Goal: Information Seeking & Learning: Learn about a topic

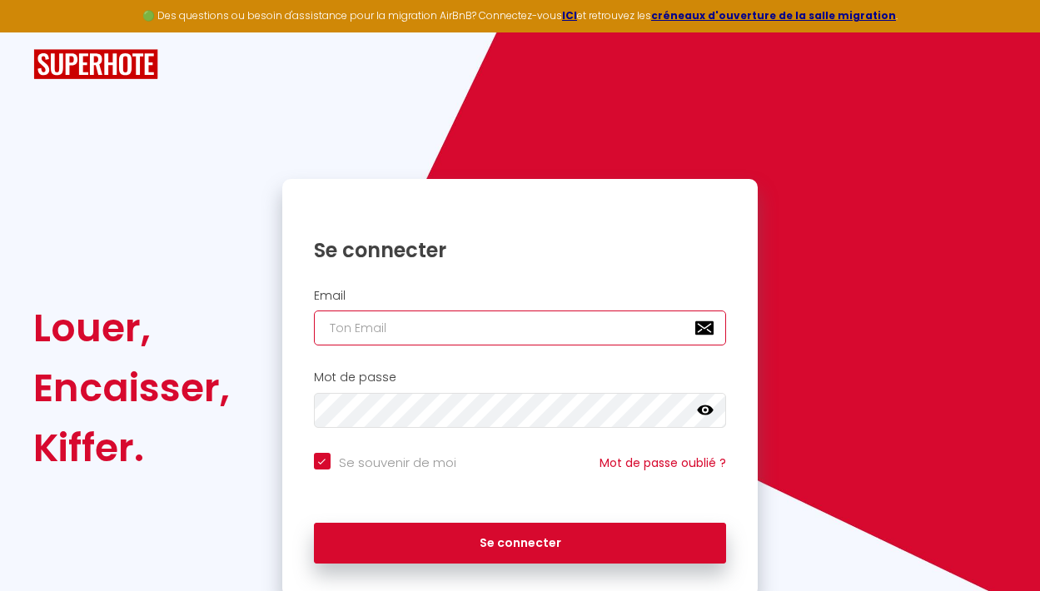
type input "[EMAIL_ADDRESS][DOMAIN_NAME]"
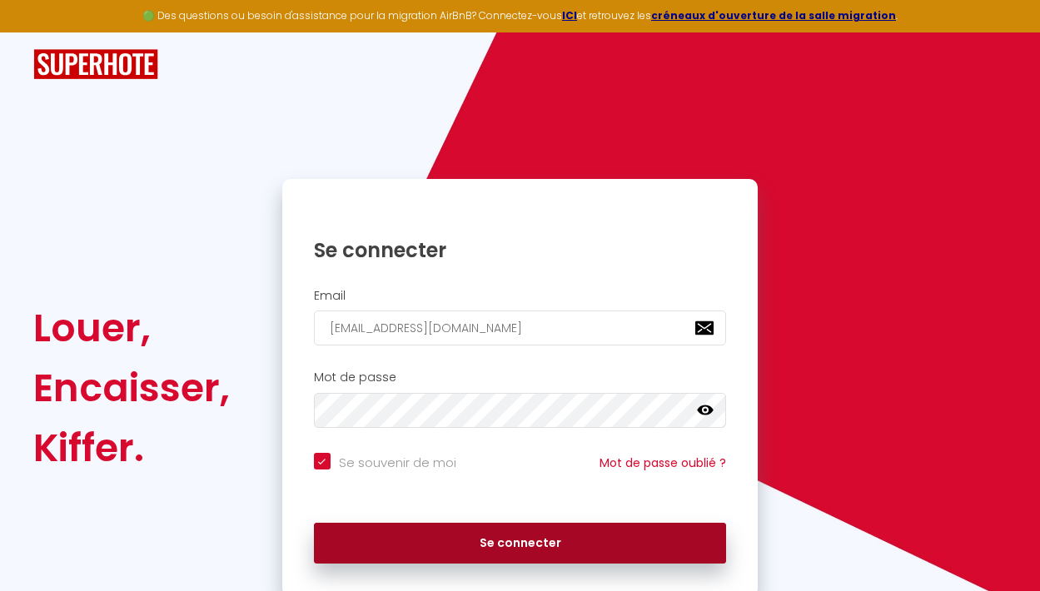
click at [462, 537] on button "Se connecter" at bounding box center [520, 544] width 413 height 42
checkbox input "true"
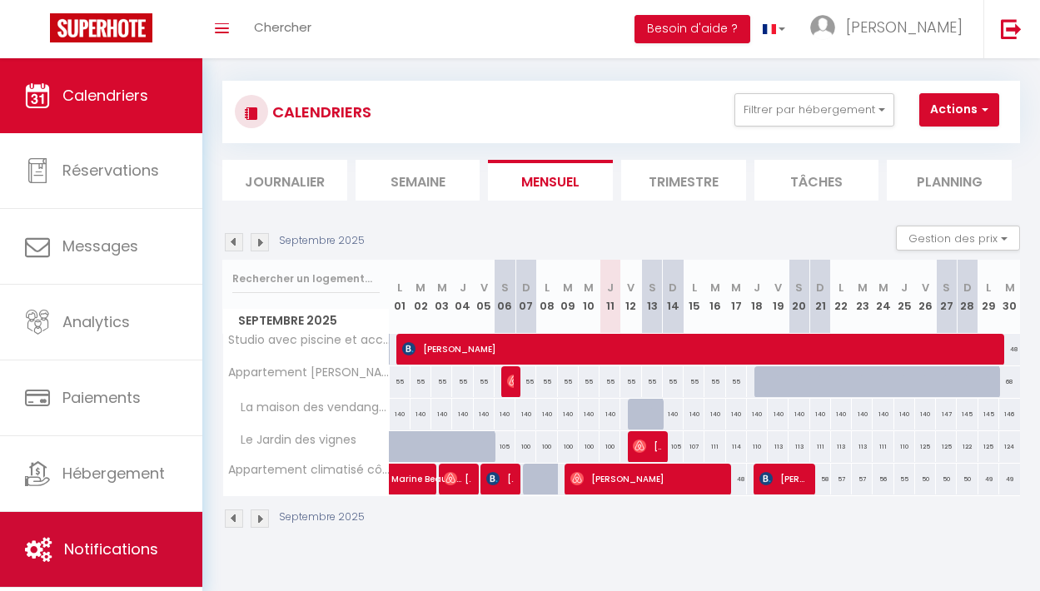
scroll to position [13, 0]
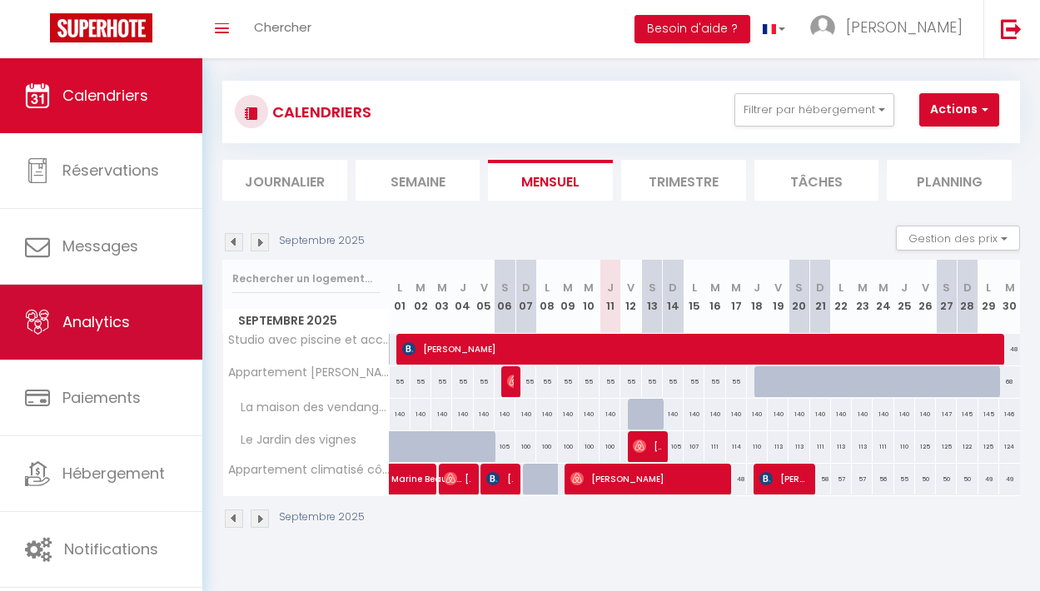
click at [122, 326] on span "Analytics" at bounding box center [95, 321] width 67 height 21
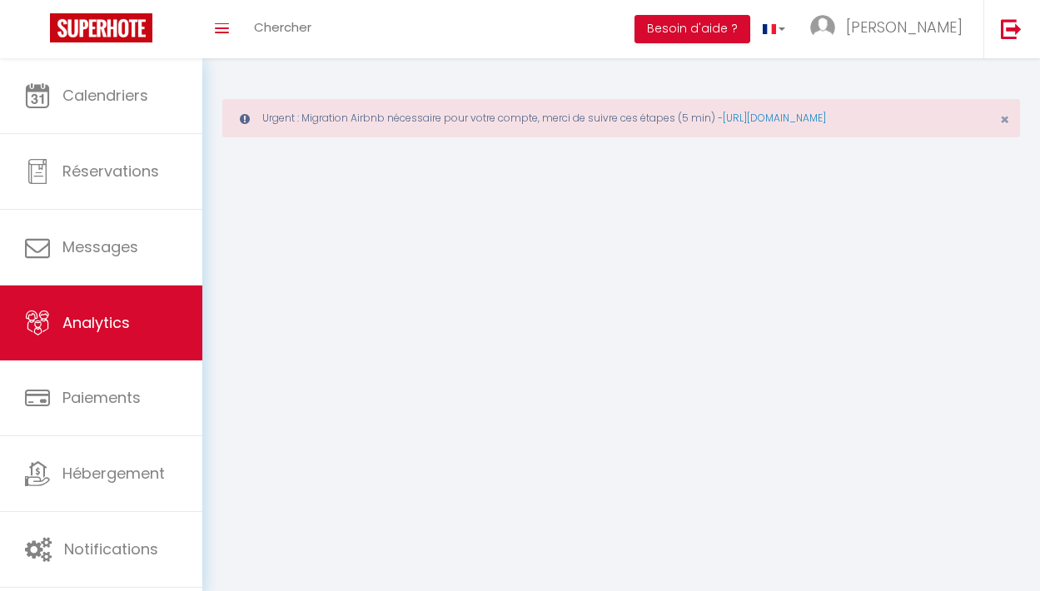
select select "2025"
select select "9"
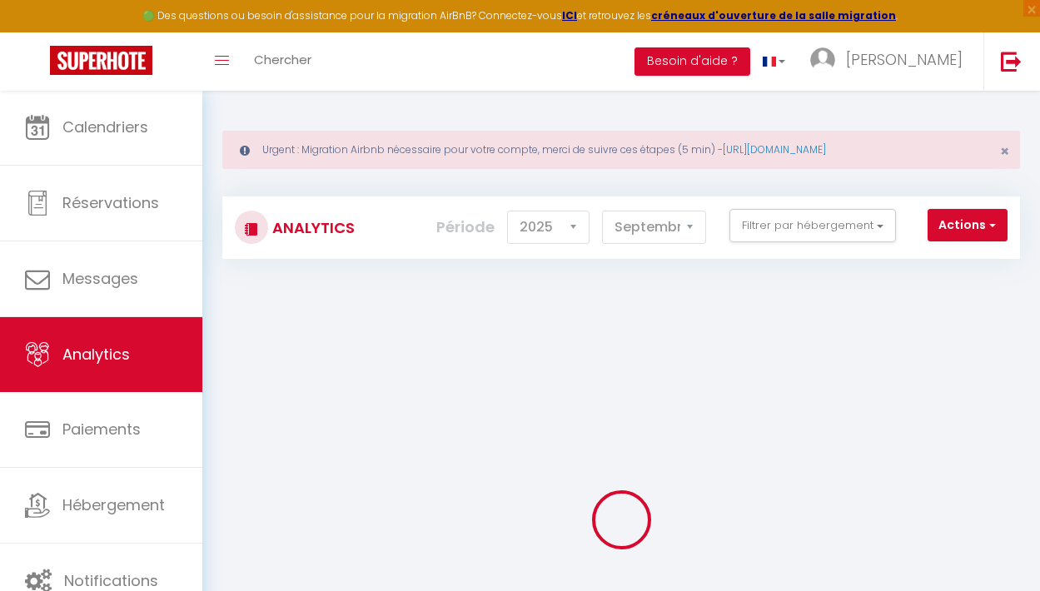
checkbox input "false"
checkbox Saint-Cyprien "false"
checkbox plage "false"
checkbox vendangeurs "false"
checkbox vignes "false"
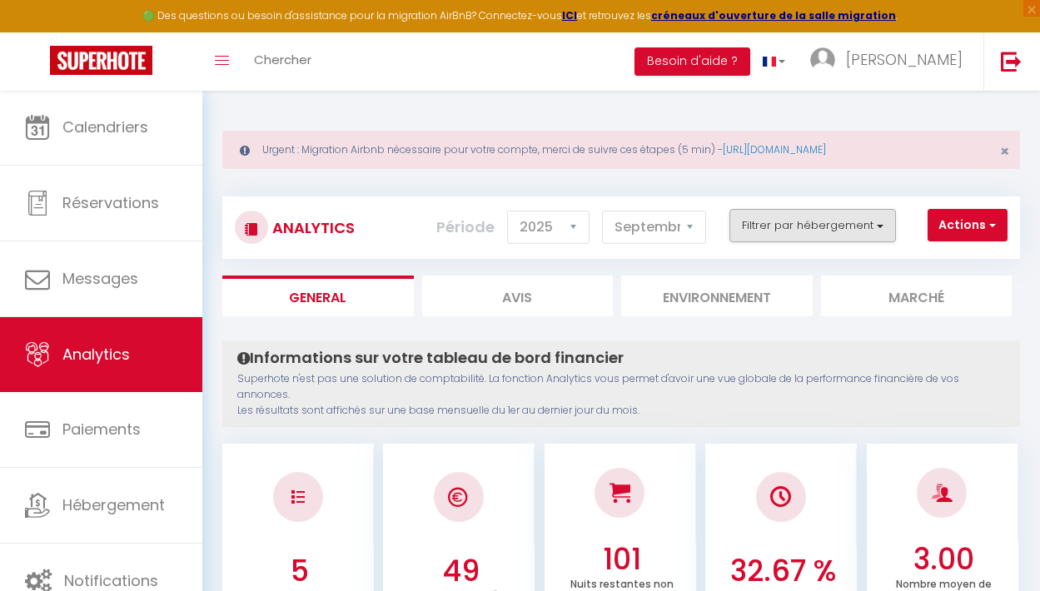
click at [877, 225] on button "Filtrer par hébergement" at bounding box center [813, 225] width 167 height 33
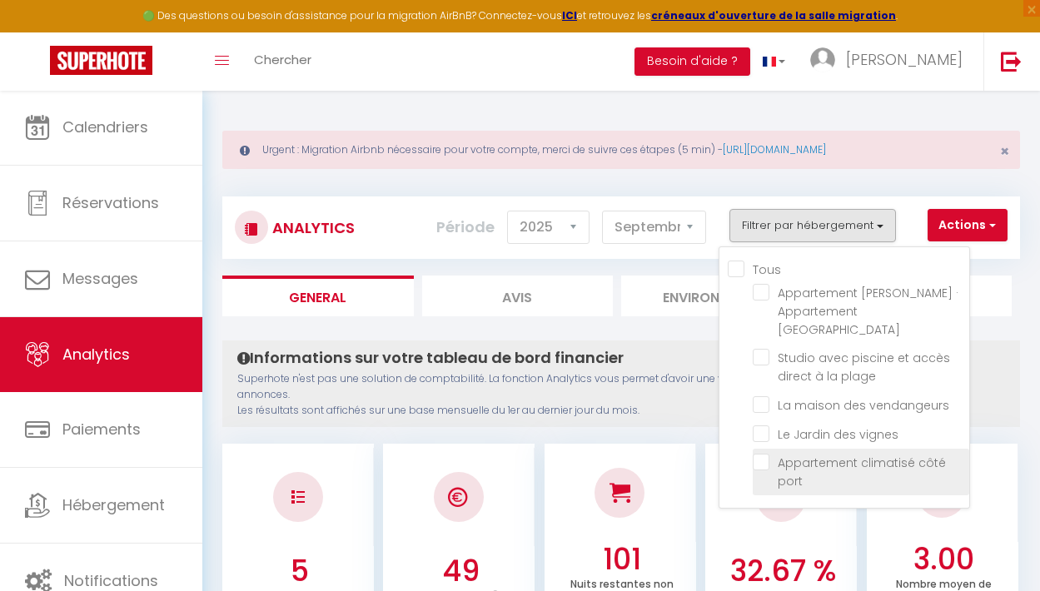
click at [765, 454] on port "checkbox" at bounding box center [861, 462] width 217 height 17
checkbox port "true"
checkbox Saint-Cyprien "false"
checkbox plage "false"
checkbox vendangeurs "false"
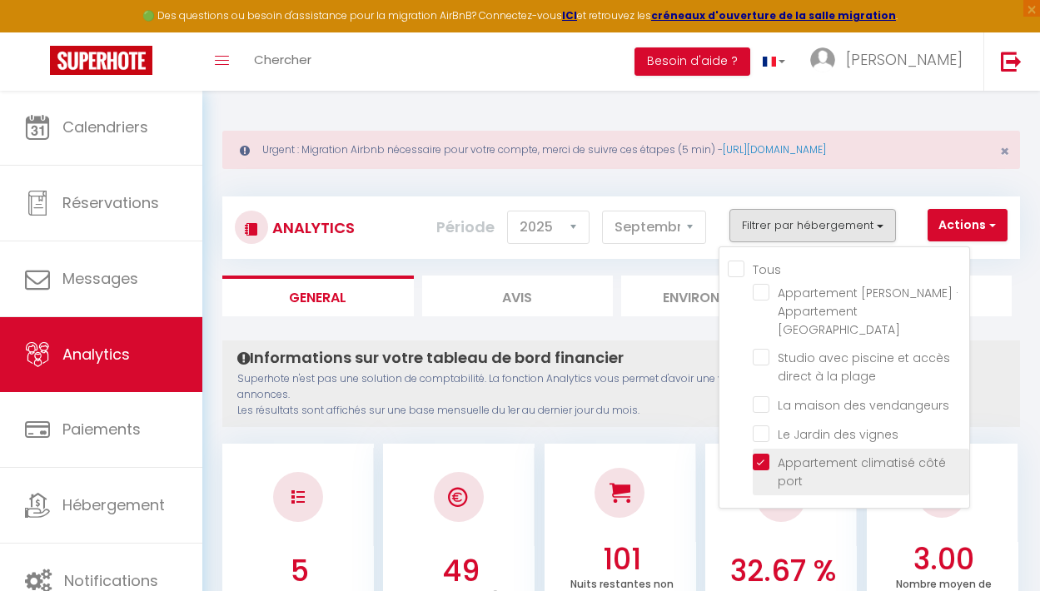
checkbox vignes "false"
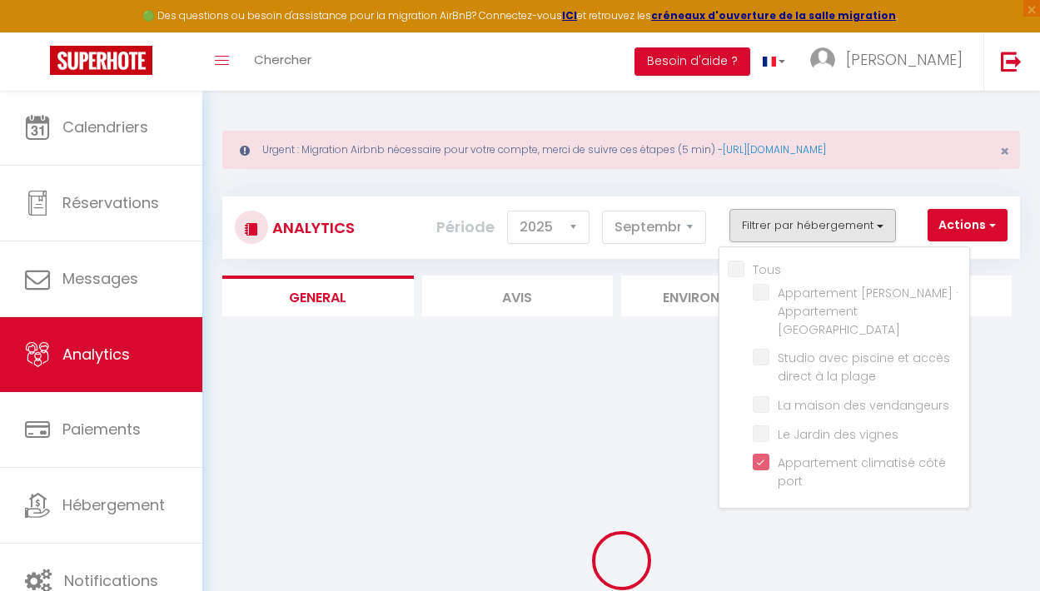
checkbox Saint-Cyprien "false"
checkbox plage "false"
checkbox vendangeurs "false"
checkbox vignes "false"
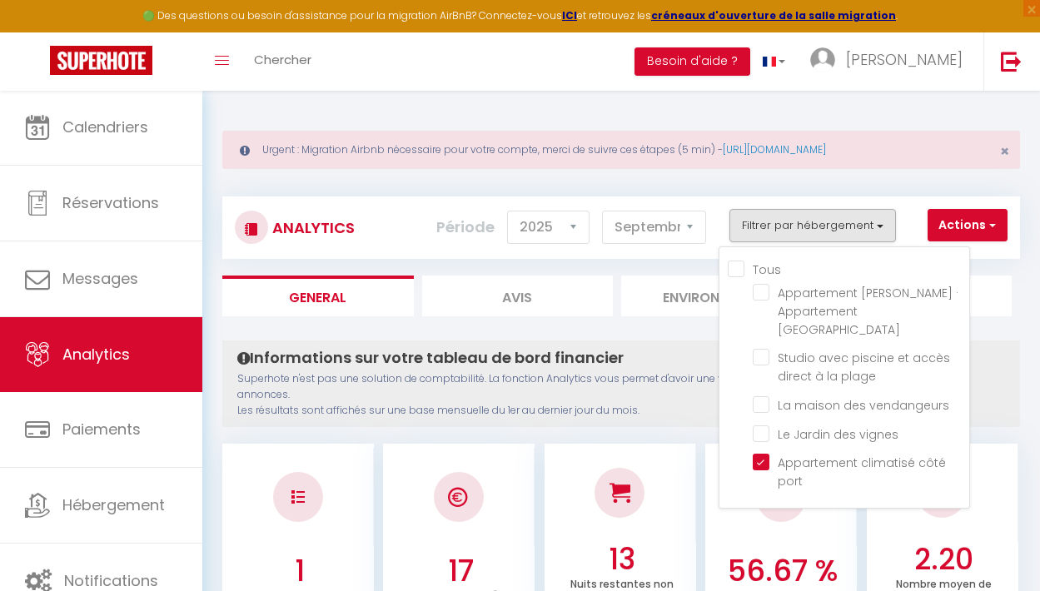
click at [660, 400] on p "Superhote n'est pas une solution de comptabilité. La fonction Analytics vous pe…" at bounding box center [621, 394] width 768 height 47
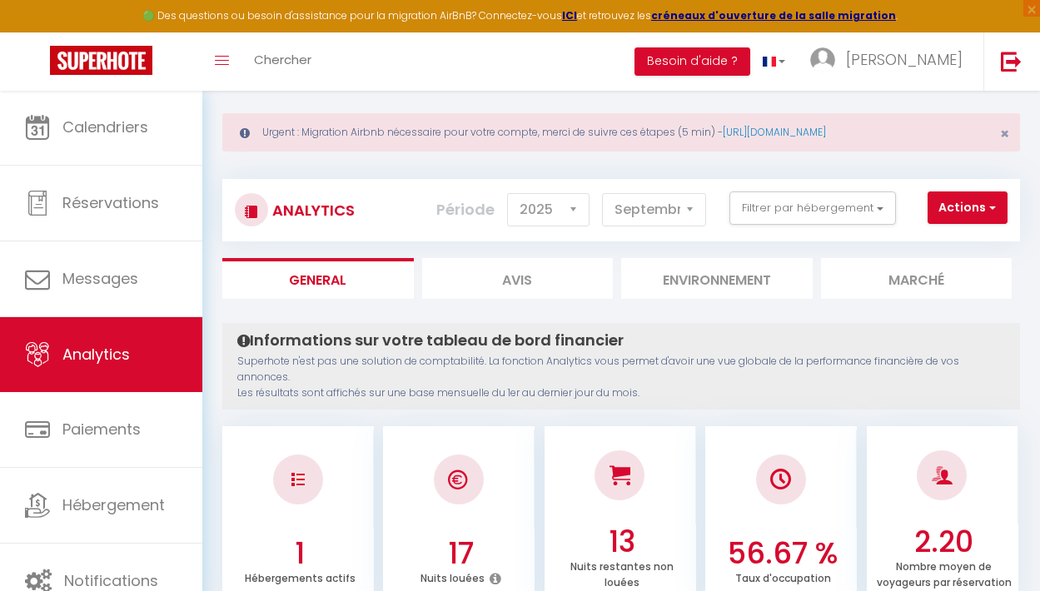
scroll to position [17, 0]
select select "7"
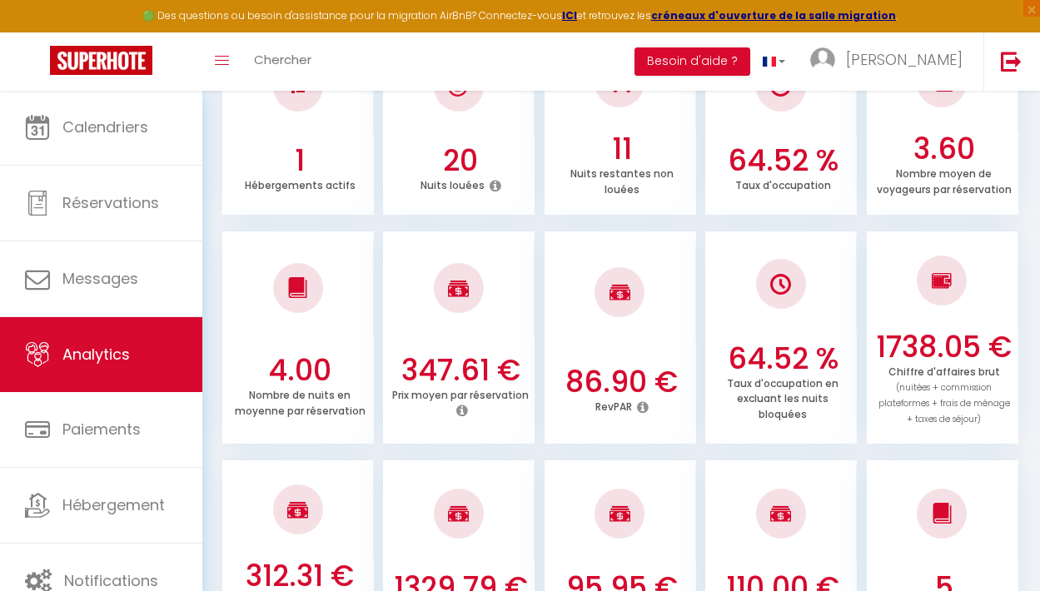
scroll to position [409, 0]
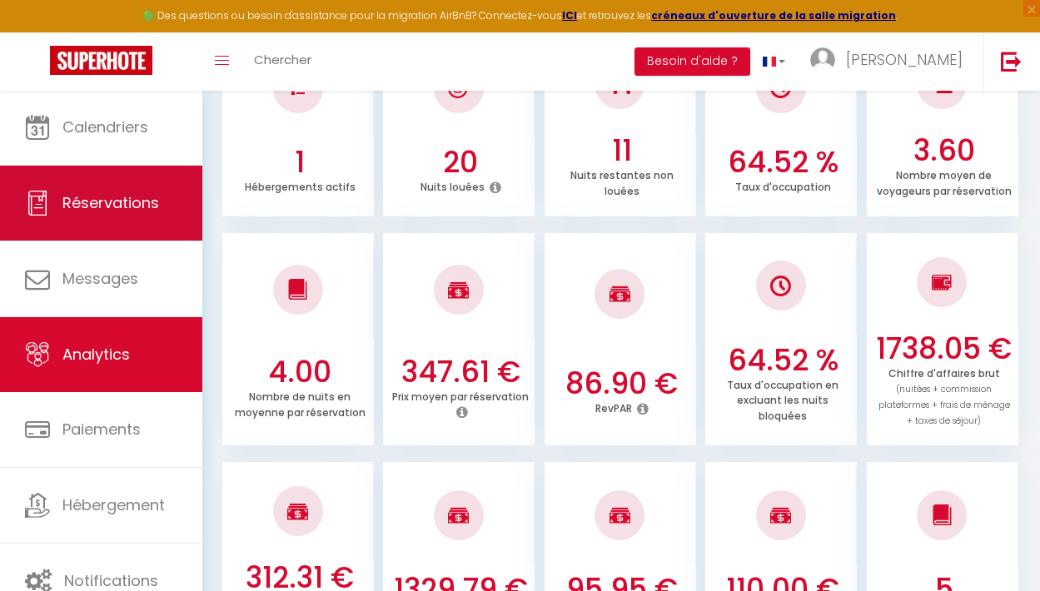
click at [77, 218] on link "Réservations" at bounding box center [101, 203] width 202 height 75
select select "not_cancelled"
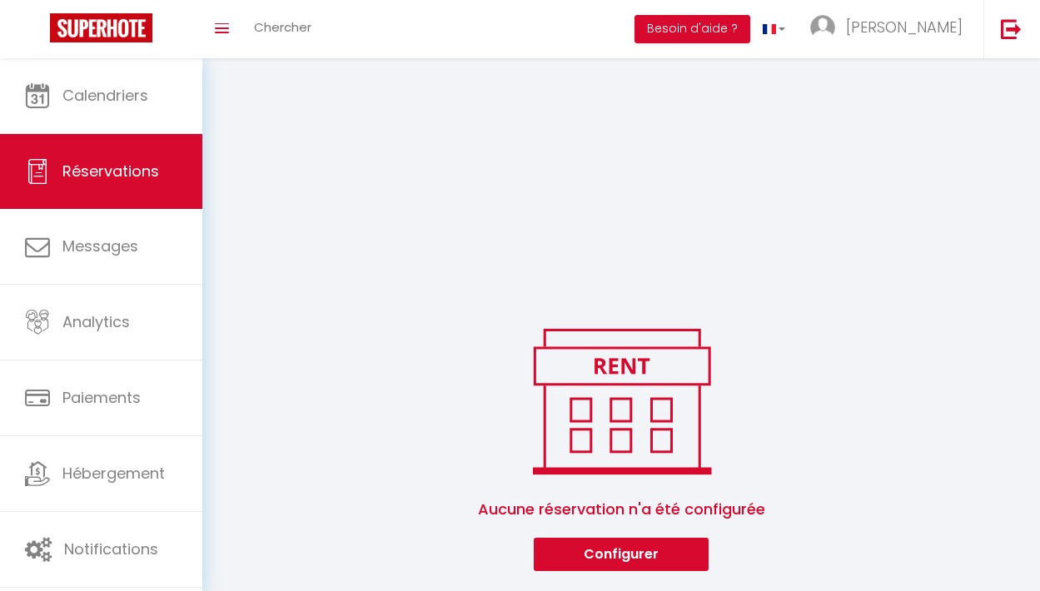
scroll to position [265, 0]
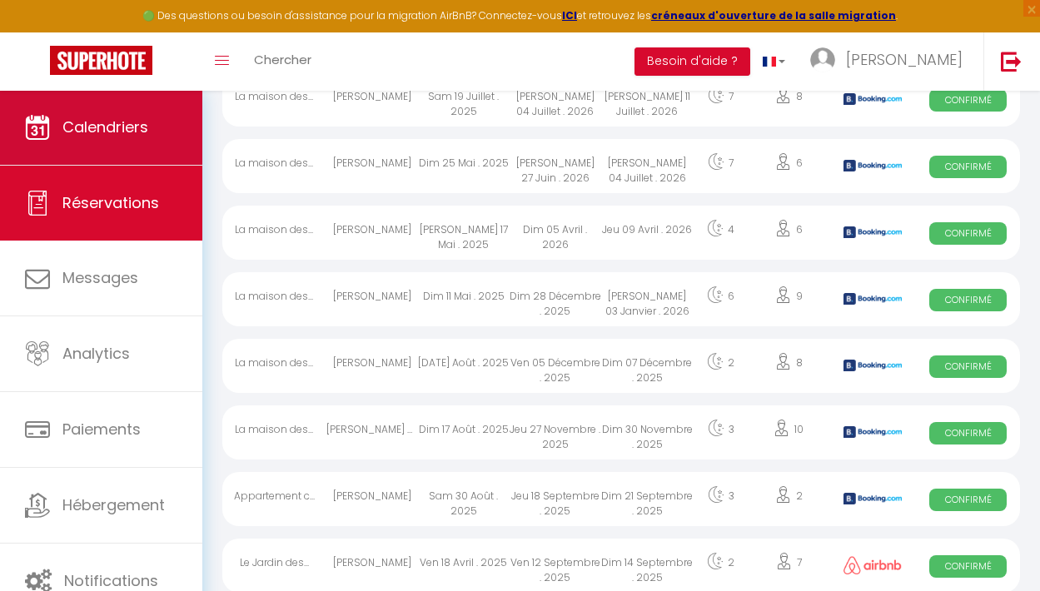
click at [106, 114] on link "Calendriers" at bounding box center [101, 127] width 202 height 75
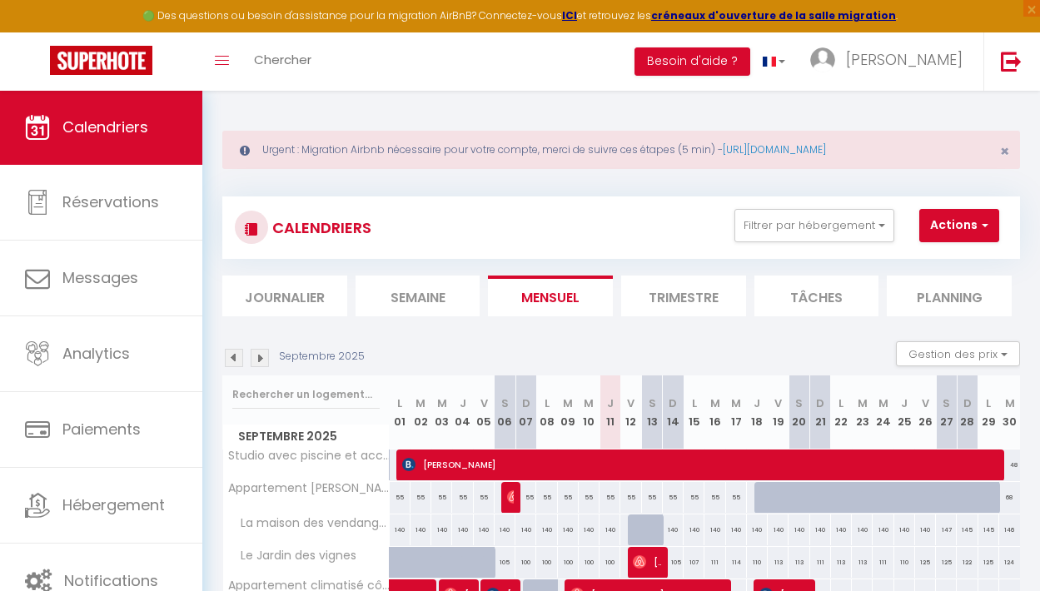
scroll to position [23, 0]
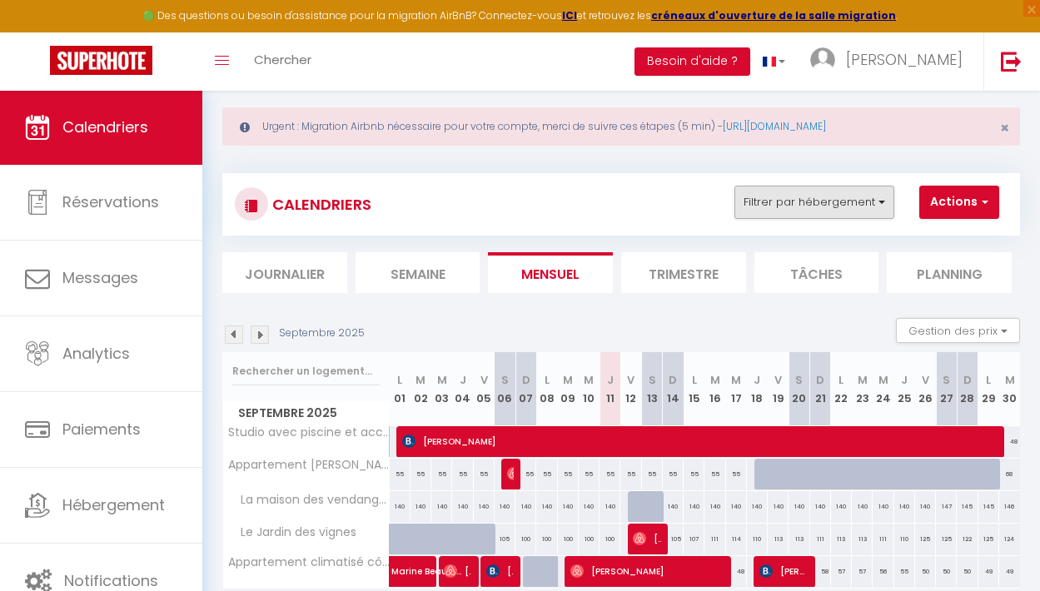
click at [884, 207] on button "Filtrer par hébergement" at bounding box center [815, 202] width 160 height 33
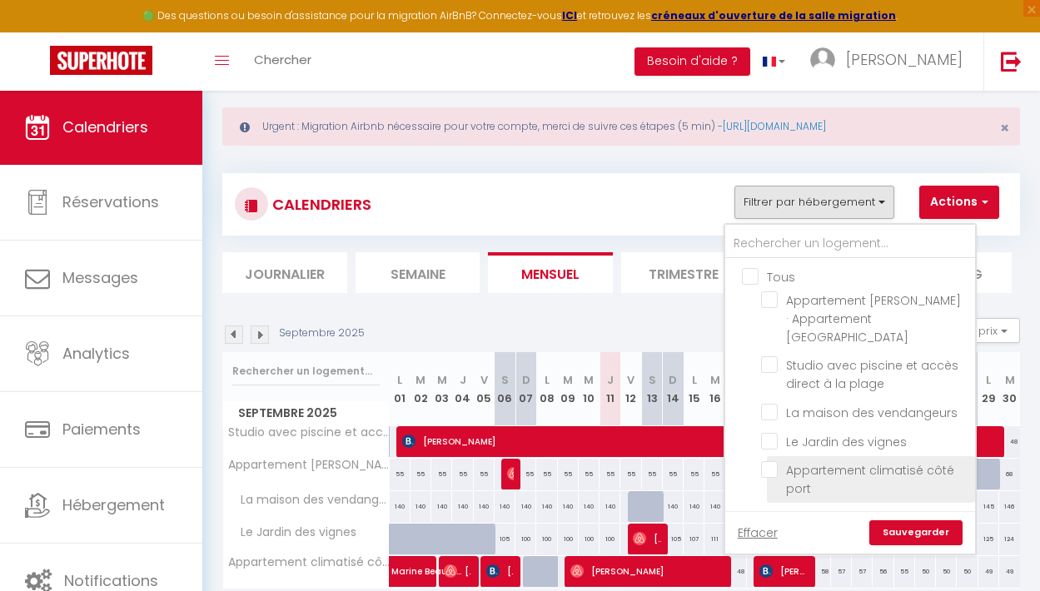
click at [775, 461] on input "Appartement climatisé côté port" at bounding box center [865, 469] width 208 height 17
checkbox input "true"
checkbox input "false"
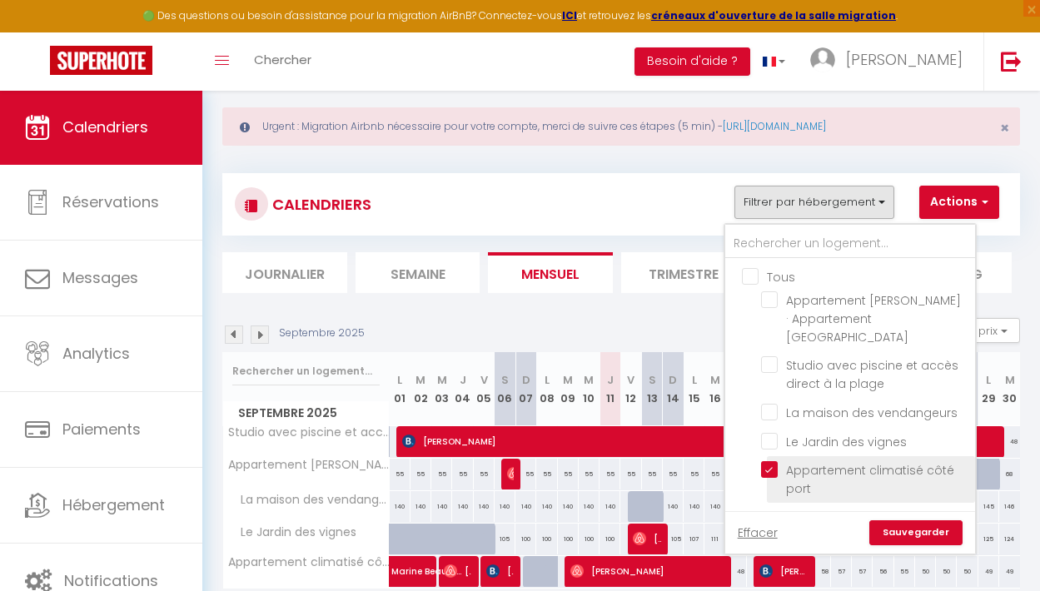
checkbox input "false"
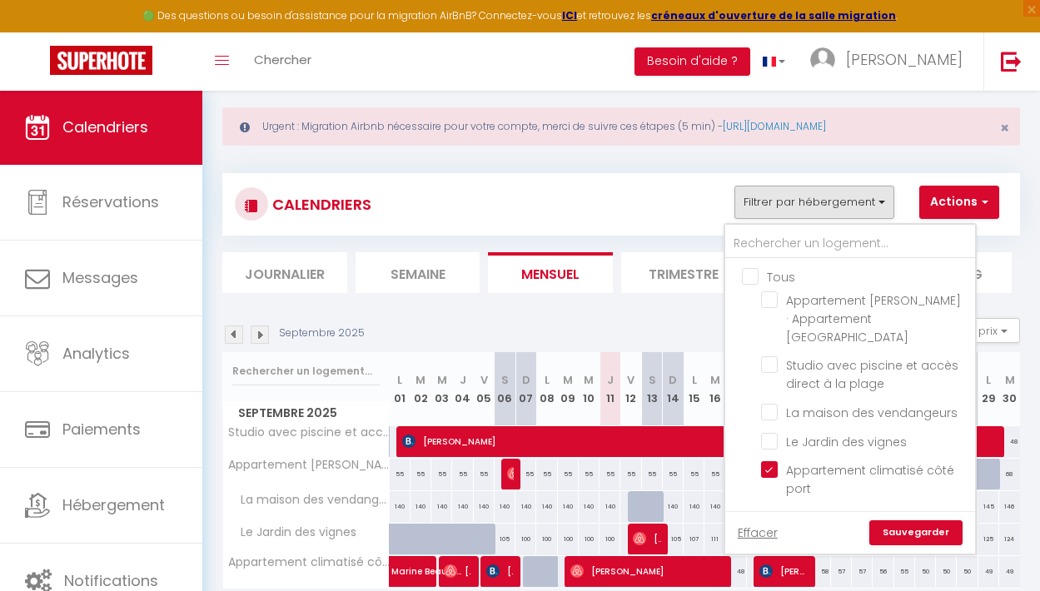
click at [919, 520] on link "Sauvegarder" at bounding box center [915, 532] width 93 height 25
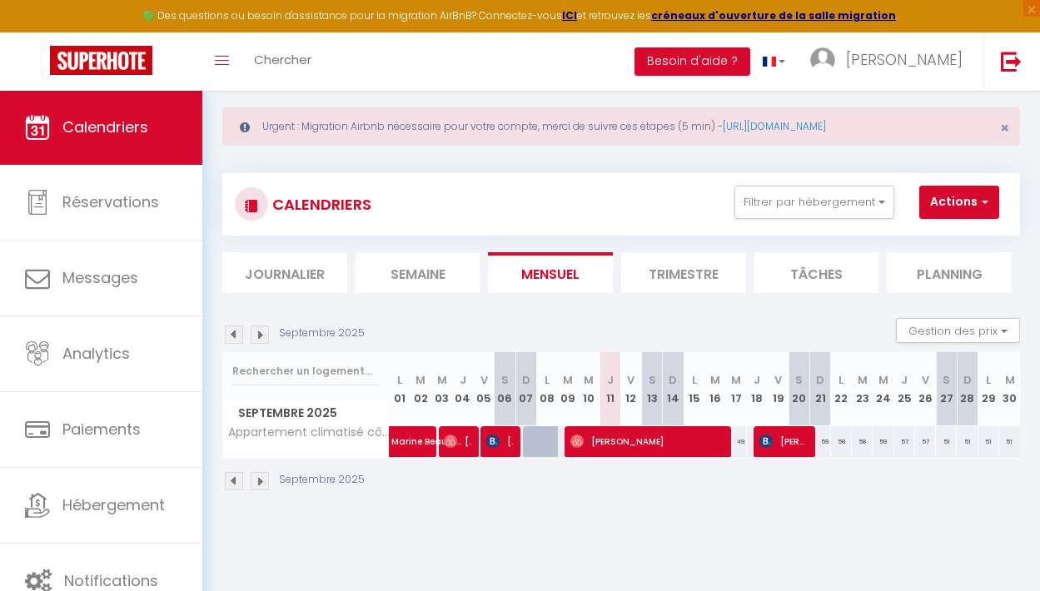
click at [233, 337] on img at bounding box center [234, 335] width 18 height 18
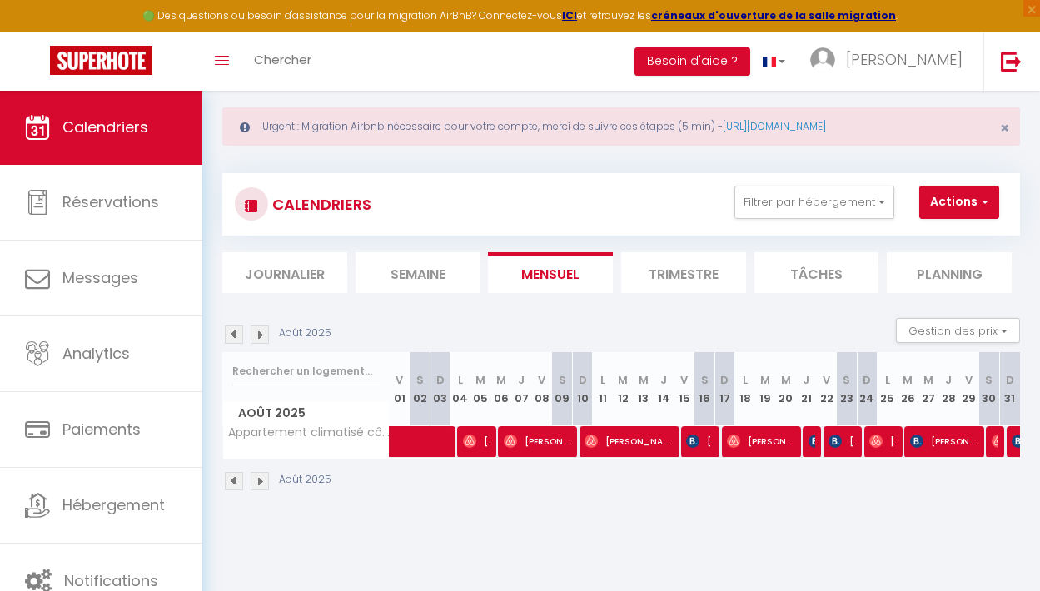
click at [233, 337] on img at bounding box center [234, 335] width 18 height 18
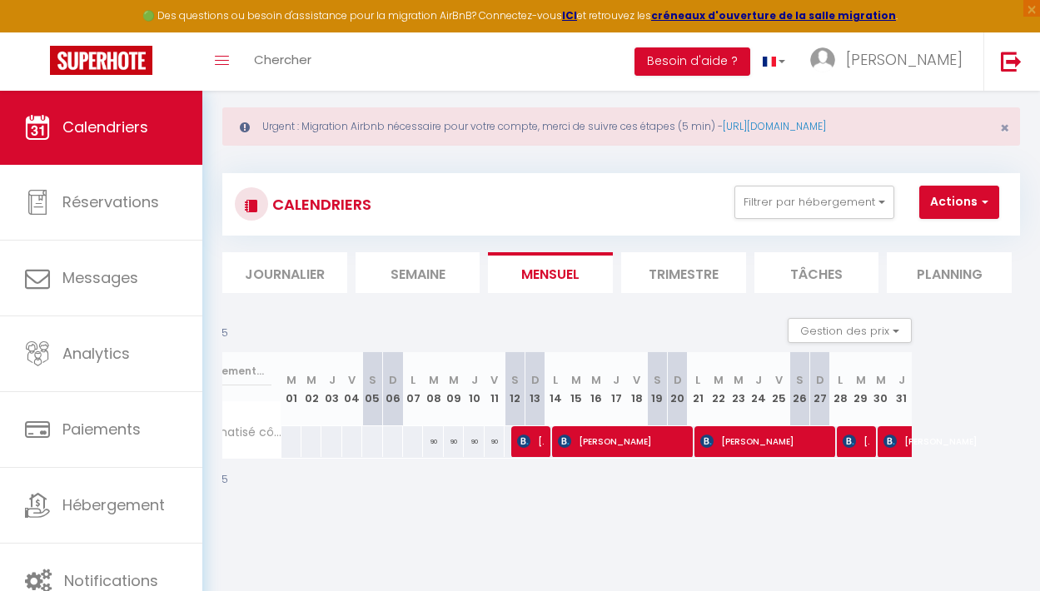
scroll to position [0, 136]
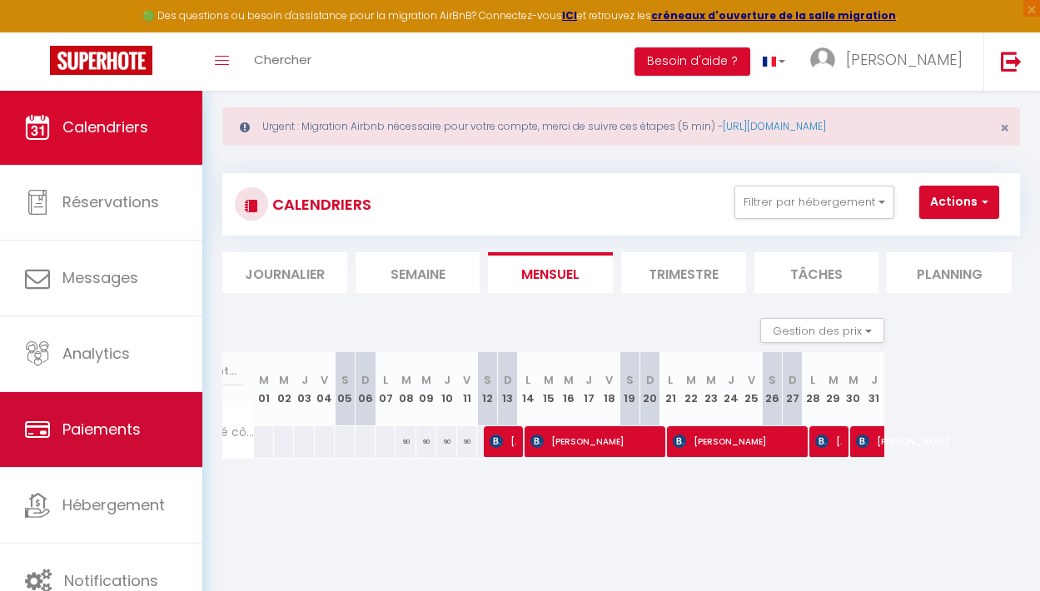
click at [122, 441] on link "Paiements" at bounding box center [101, 429] width 202 height 75
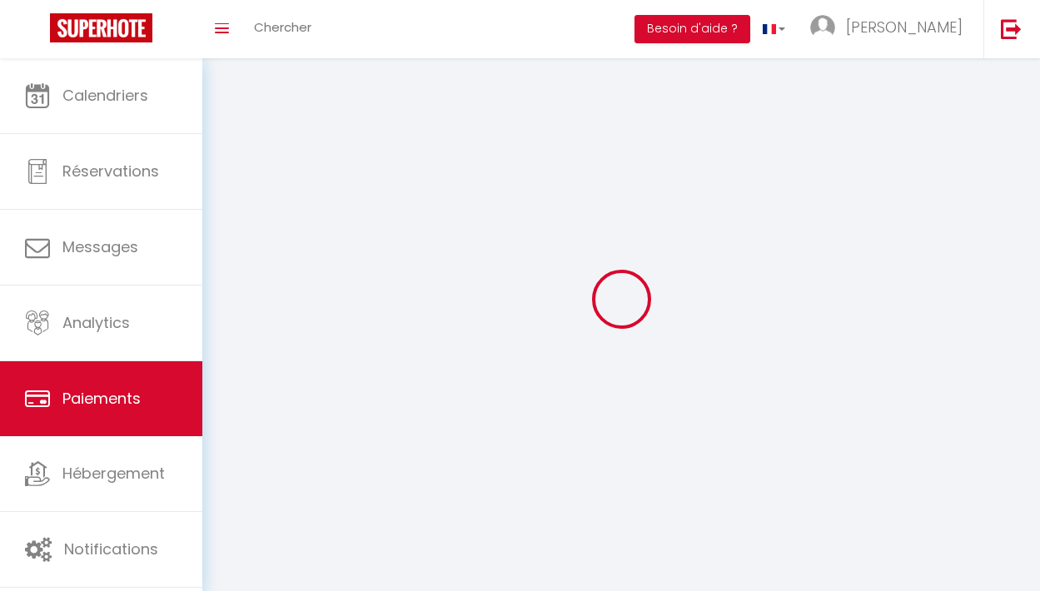
select select "2"
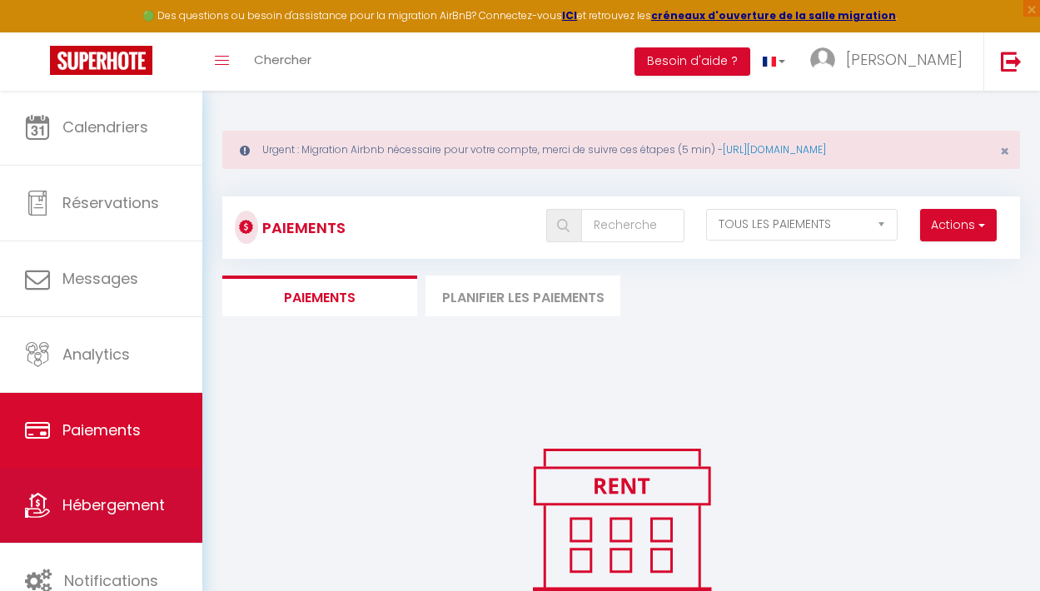
click at [117, 504] on span "Hébergement" at bounding box center [113, 505] width 102 height 21
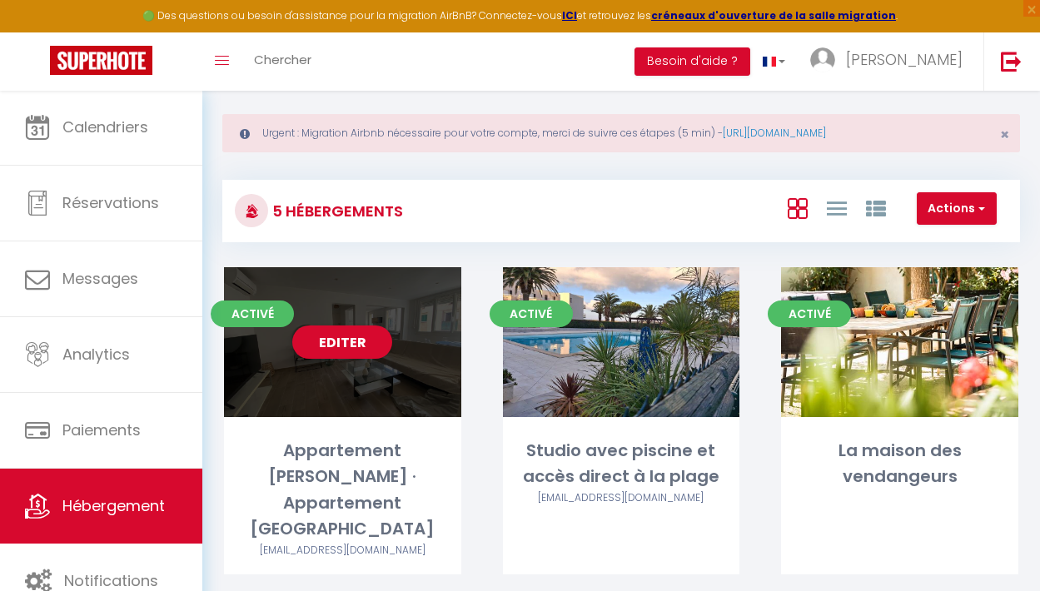
scroll to position [14, 0]
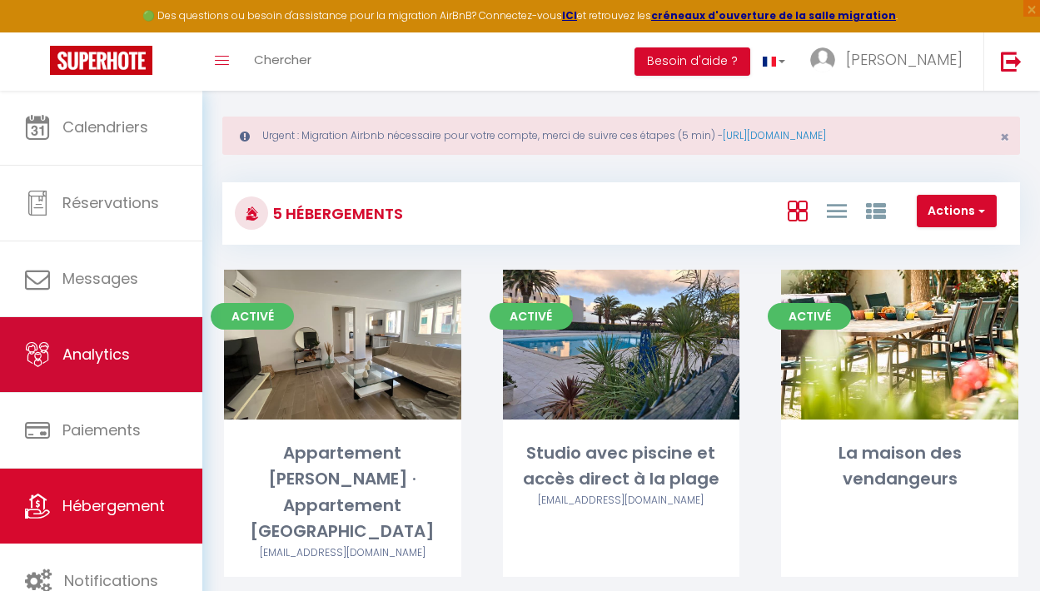
click at [94, 355] on span "Analytics" at bounding box center [95, 354] width 67 height 21
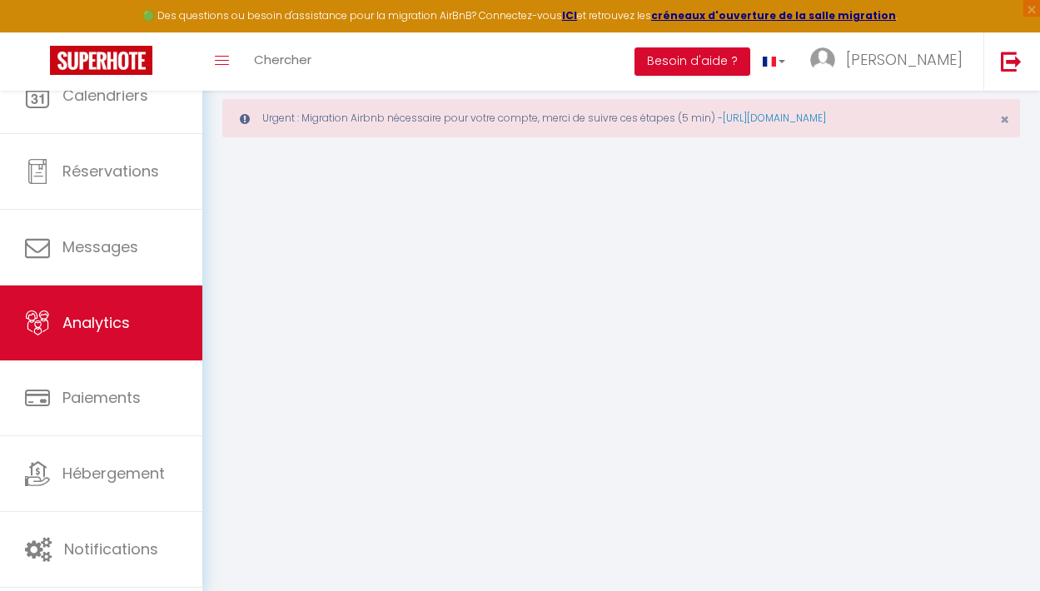
select select "2025"
select select "9"
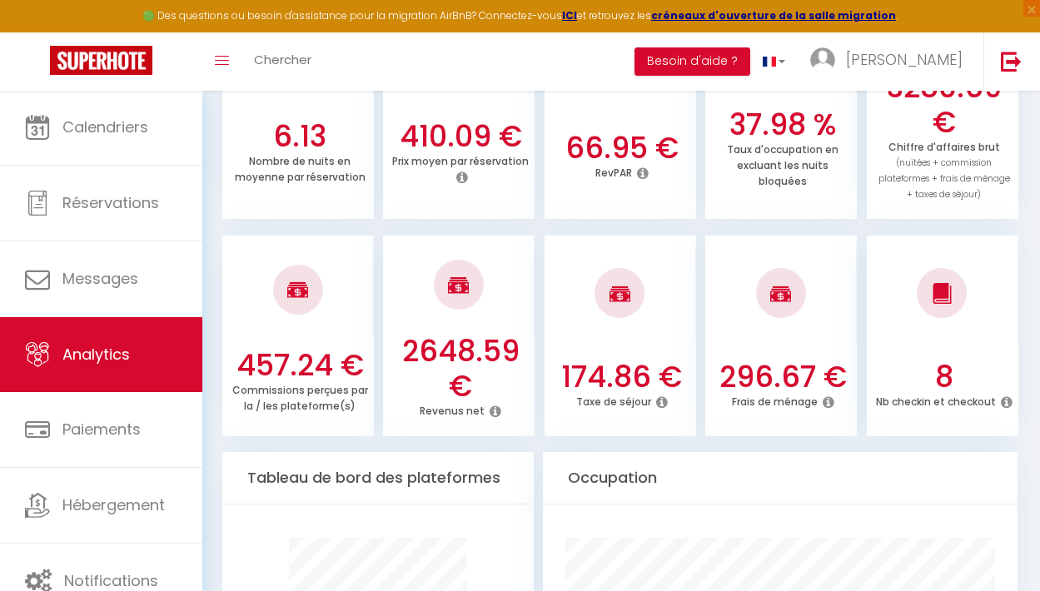
scroll to position [670, 0]
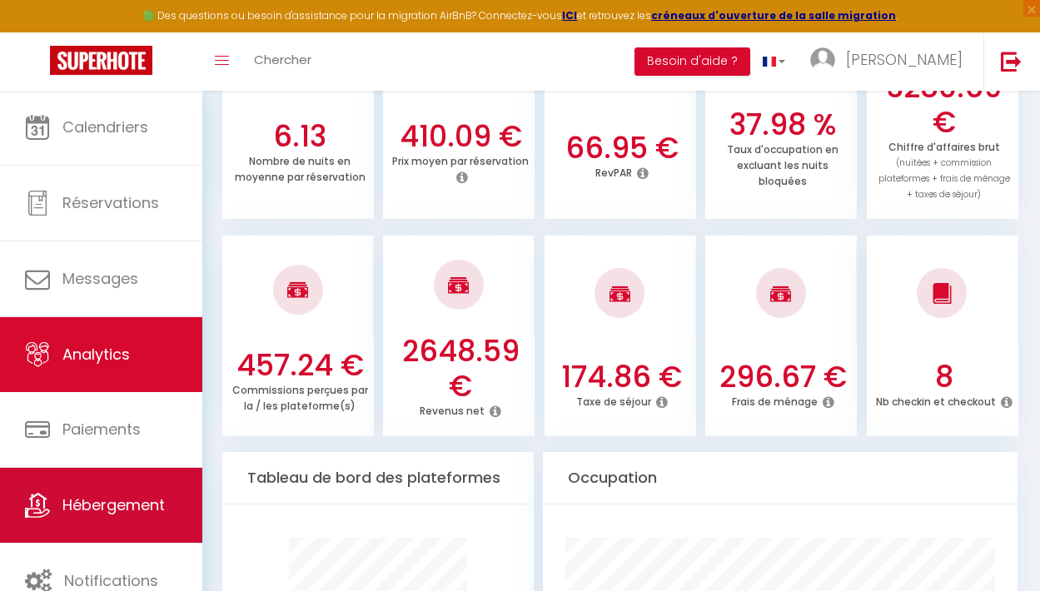
click at [98, 514] on span "Hébergement" at bounding box center [113, 505] width 102 height 21
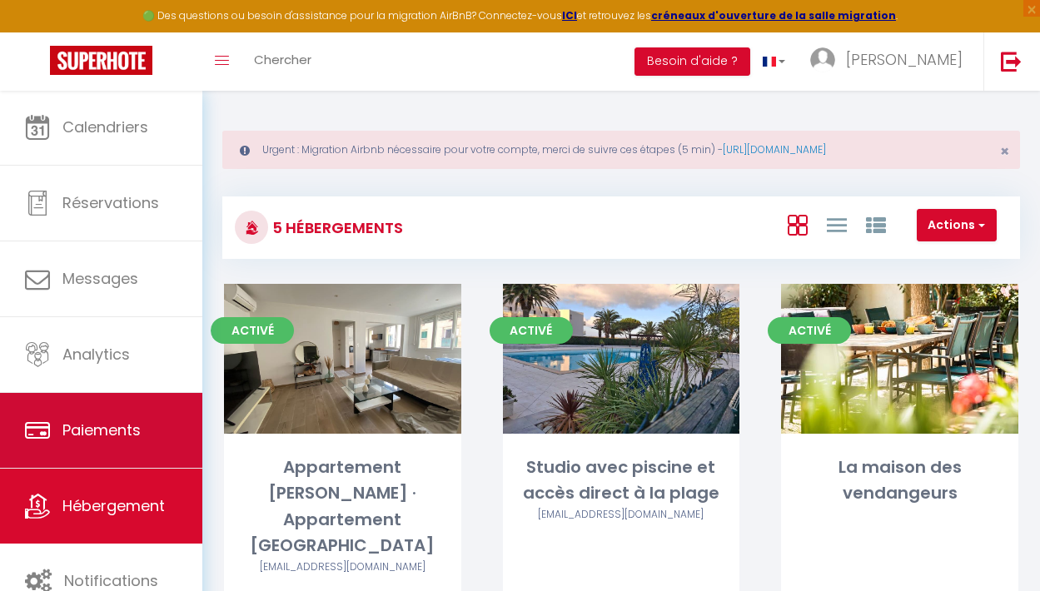
click at [111, 433] on span "Paiements" at bounding box center [101, 430] width 78 height 21
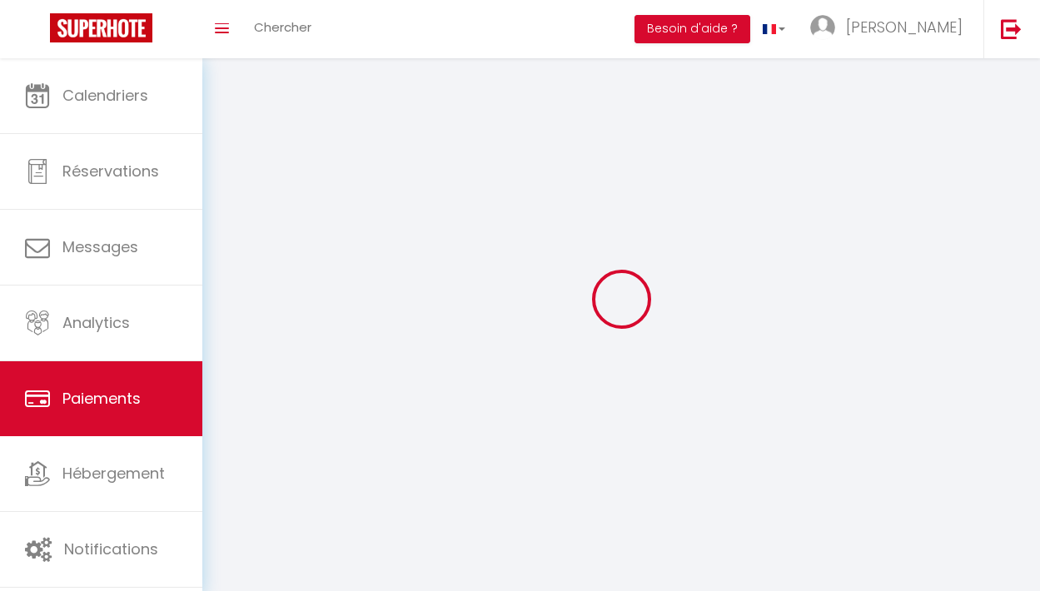
select select "2"
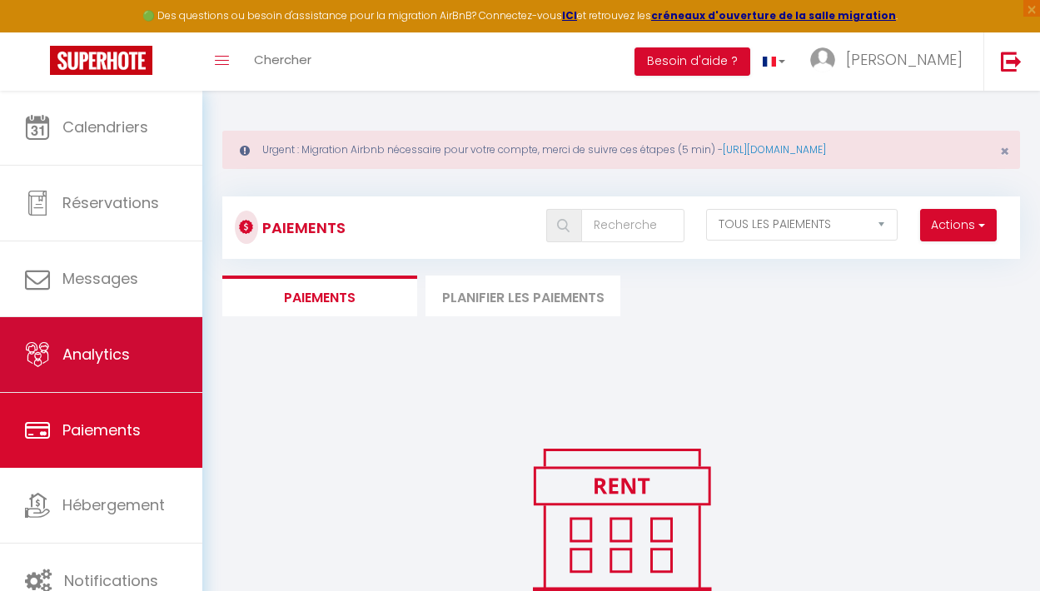
click at [107, 340] on link "Analytics" at bounding box center [101, 354] width 202 height 75
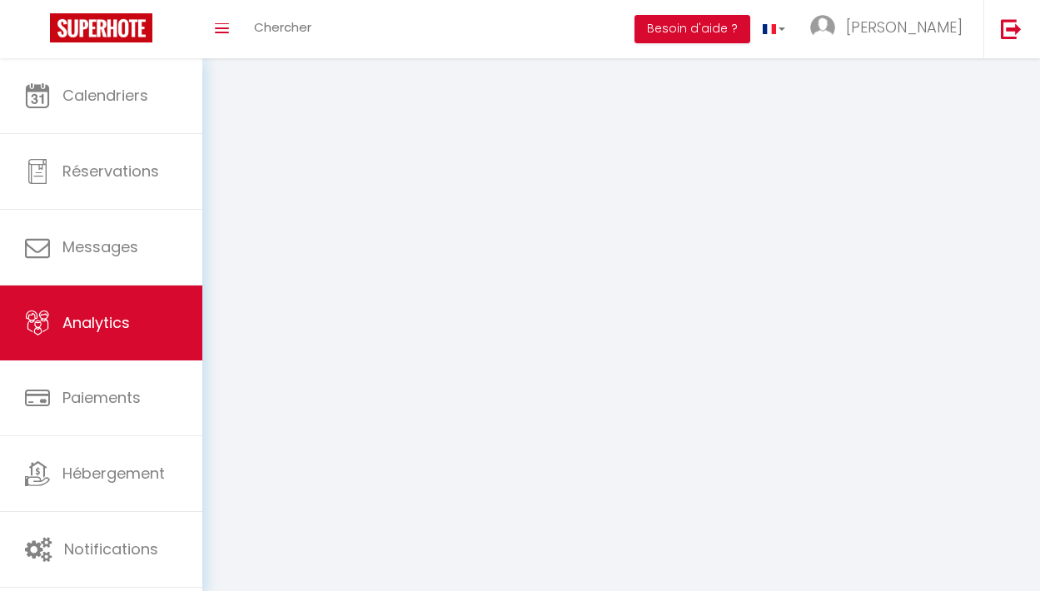
select select "2025"
select select "9"
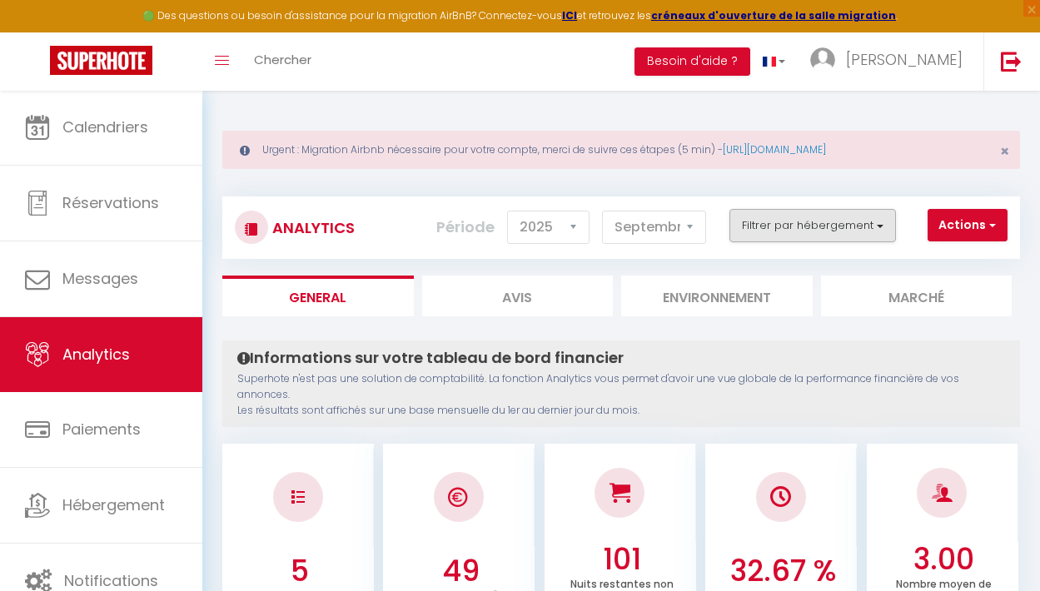
click at [883, 222] on button "Filtrer par hébergement" at bounding box center [813, 225] width 167 height 33
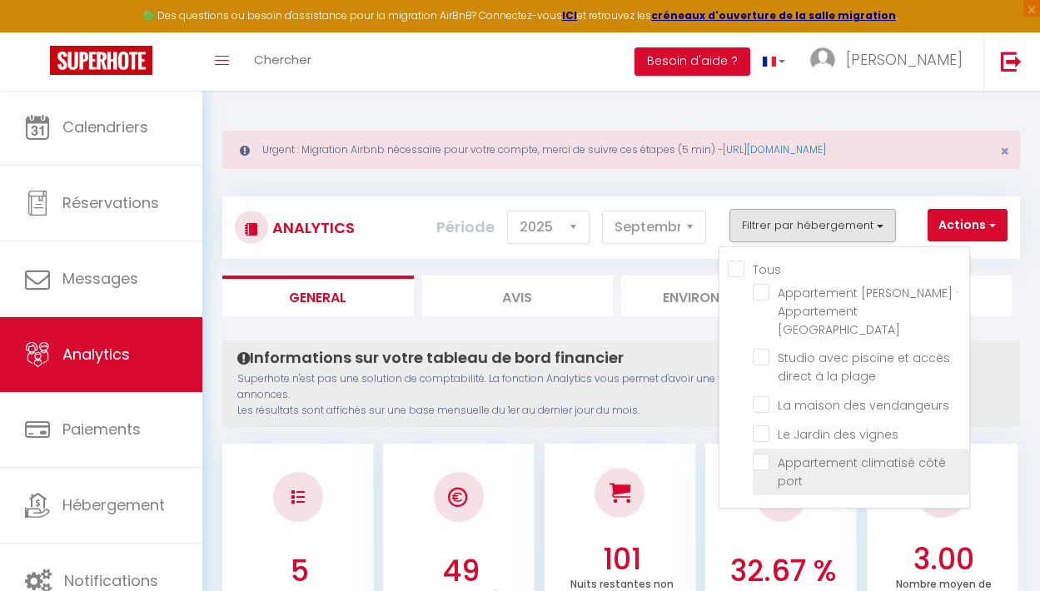
click at [763, 454] on port "checkbox" at bounding box center [861, 462] width 217 height 17
checkbox port "true"
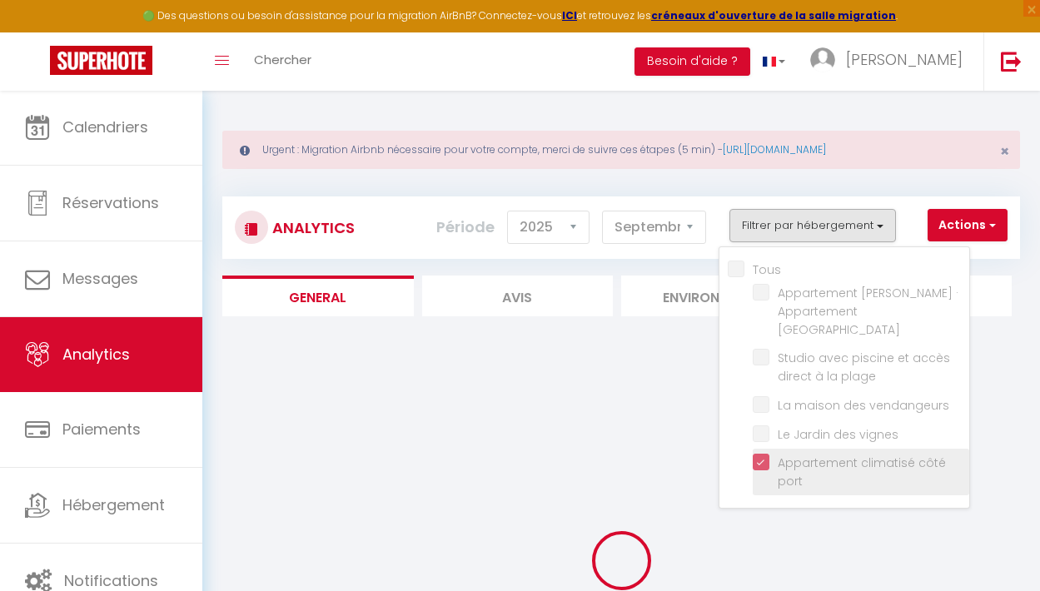
checkbox Saint-Cyprien "false"
checkbox plage "false"
checkbox vendangeurs "false"
checkbox vignes "false"
checkbox Saint-Cyprien "false"
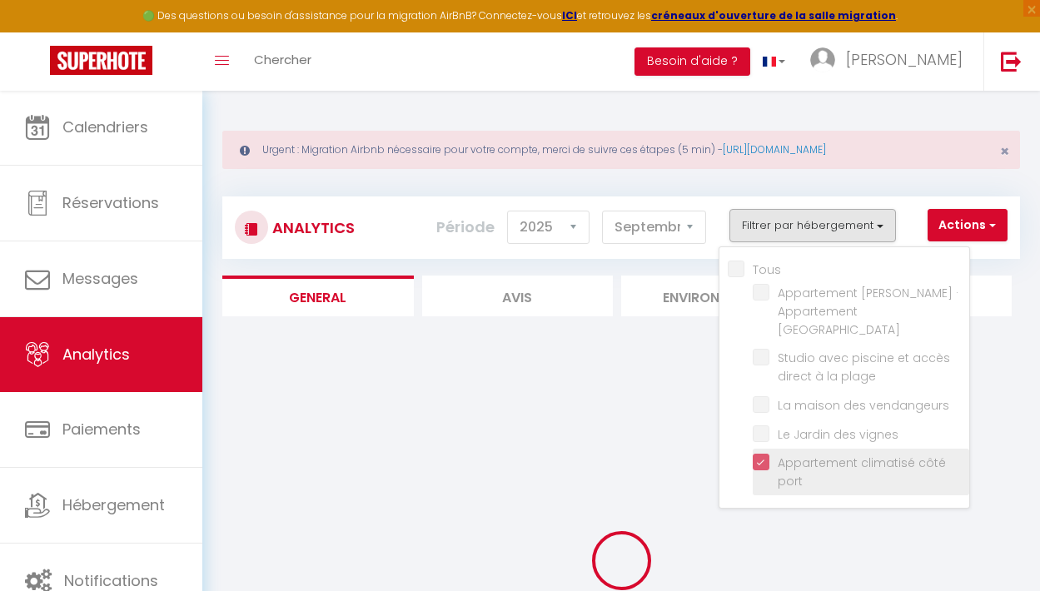
checkbox plage "false"
checkbox vendangeurs "false"
checkbox vignes "false"
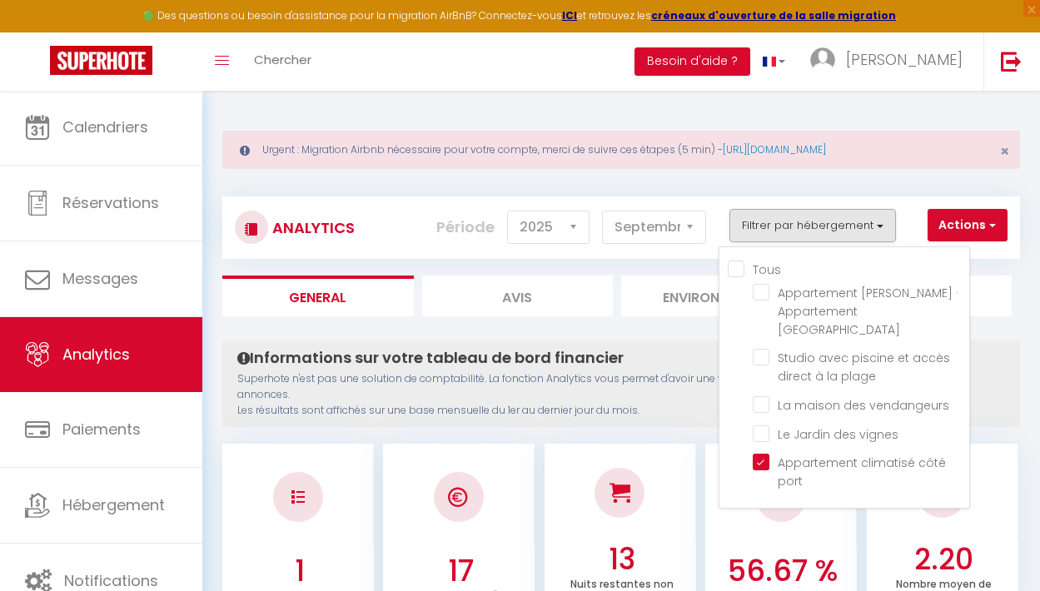
click at [691, 402] on p "Superhote n'est pas une solution de comptabilité. La fonction Analytics vous pe…" at bounding box center [621, 394] width 768 height 47
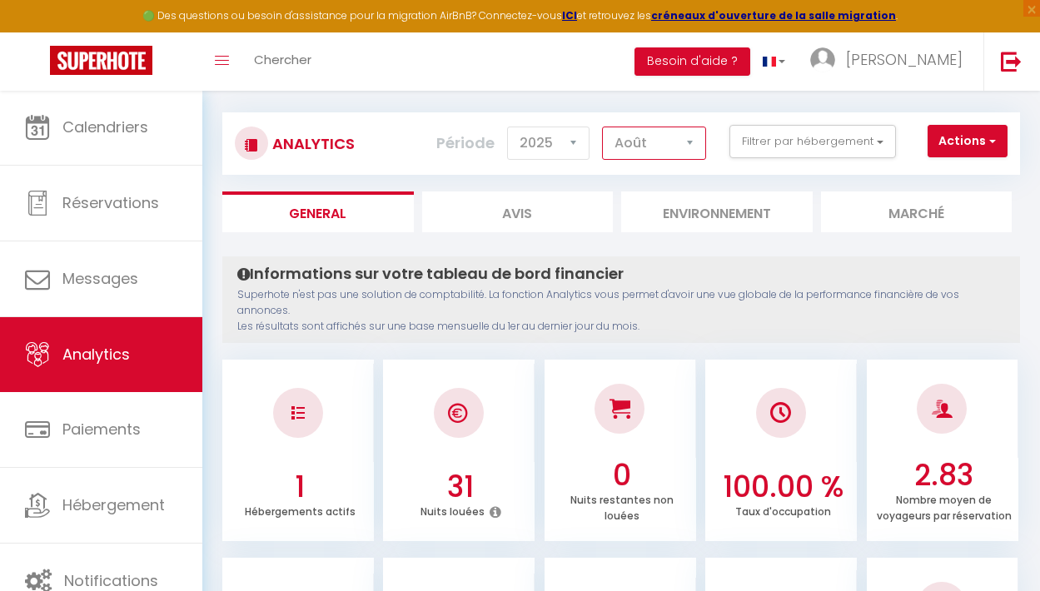
scroll to position [56, 0]
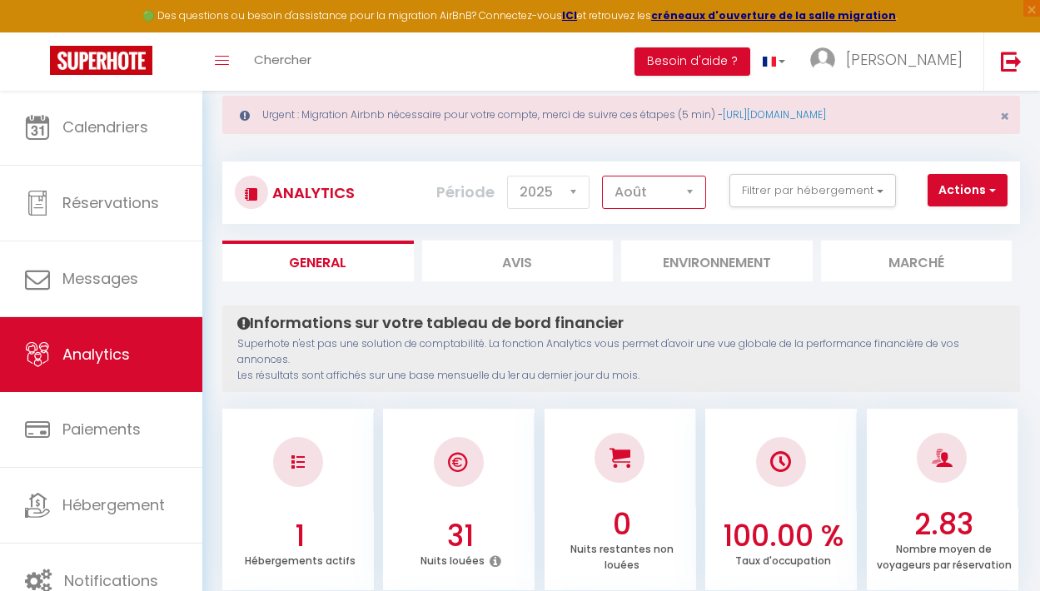
select select "7"
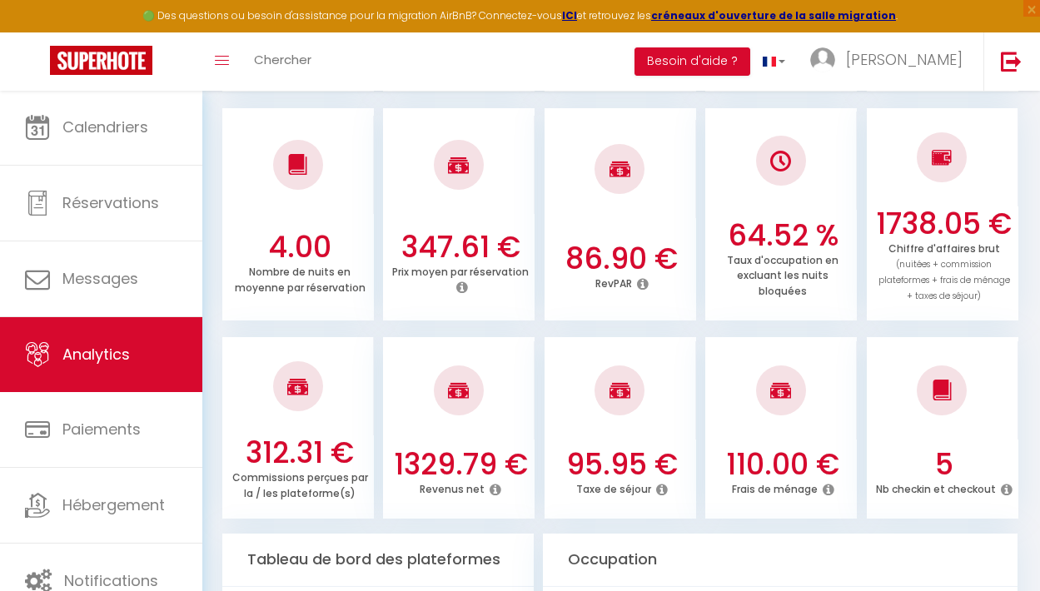
scroll to position [535, 0]
click at [640, 276] on icon at bounding box center [643, 282] width 12 height 13
click at [614, 298] on div "86.90 € RevPAR" at bounding box center [621, 274] width 152 height 67
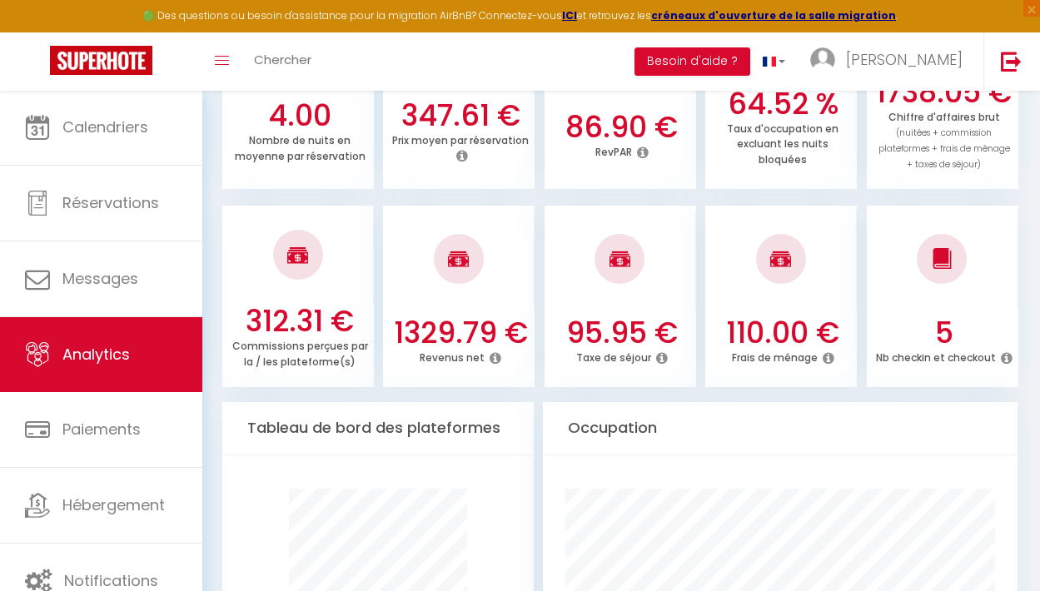
scroll to position [671, 0]
